Goal: Browse casually

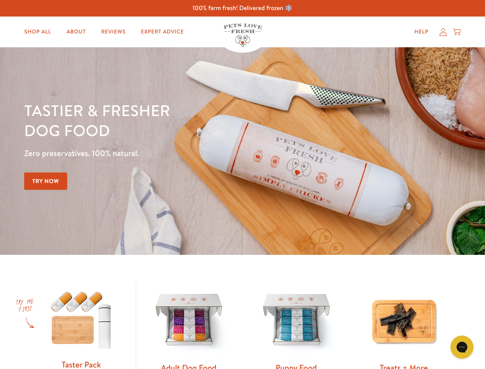
click at [242, 184] on div "Tastier & fresher dog food Zero preservatives. 100% natural. Try Now" at bounding box center [169, 150] width 291 height 101
click at [462, 347] on icon "Gorgias live chat" at bounding box center [461, 346] width 7 height 7
